Goal: Task Accomplishment & Management: Use online tool/utility

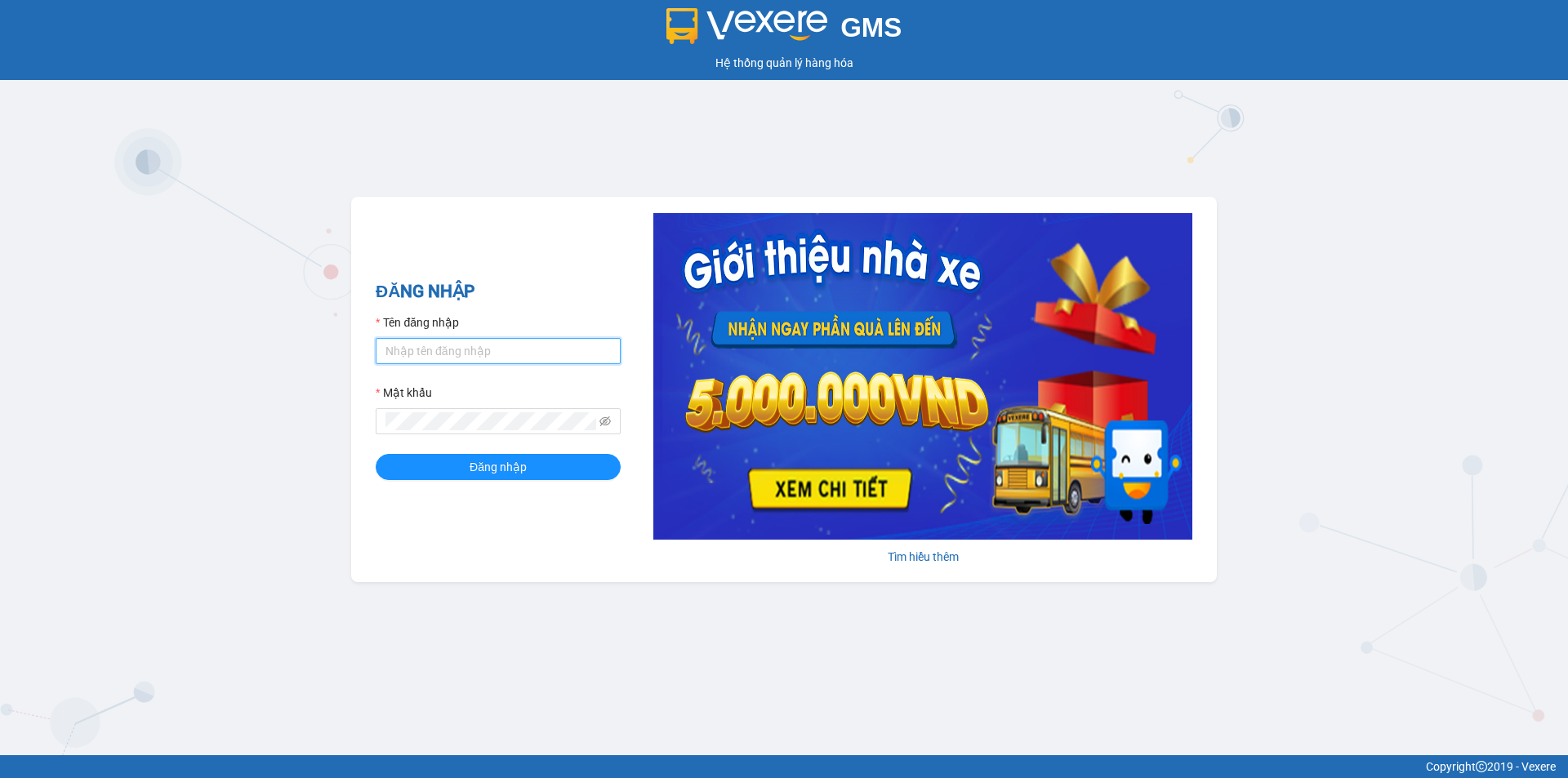
click at [532, 343] on input "Tên đăng nhập" at bounding box center [498, 351] width 245 height 26
type input "cvlkhanh.hhg"
click at [469, 428] on span at bounding box center [498, 420] width 245 height 26
click at [376, 454] on button "Đăng nhập" at bounding box center [498, 467] width 245 height 26
